Goal: Communication & Community: Ask a question

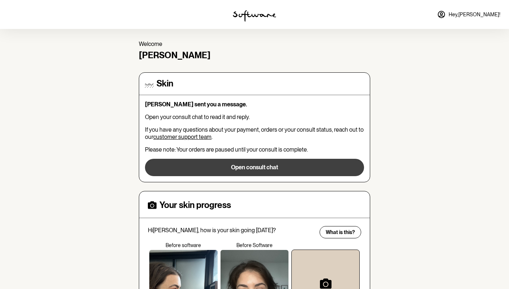
click at [229, 165] on button "Open consult chat" at bounding box center [254, 167] width 219 height 17
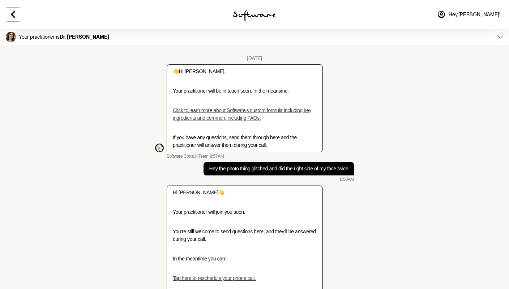
scroll to position [1951, 0]
type textarea "Okay, maybe lets try the last option"
type textarea "thank you !"
